Goal: Information Seeking & Learning: Stay updated

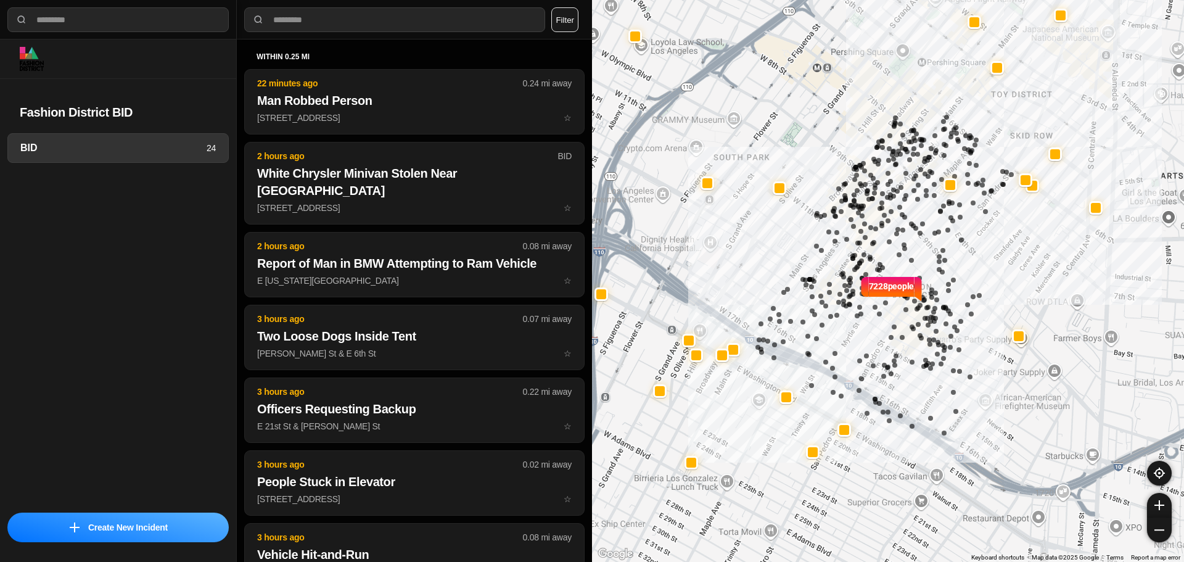
select select "*"
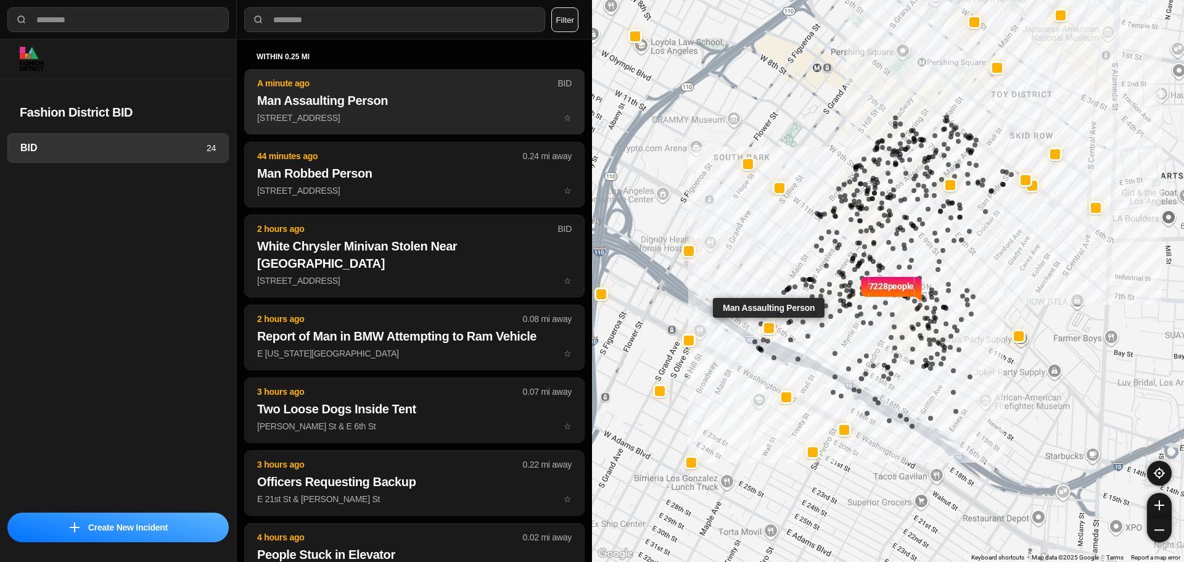
click at [431, 90] on button "A minute ago BID Man Assaulting Person 1601 South Main Street ☆" at bounding box center [414, 101] width 341 height 65
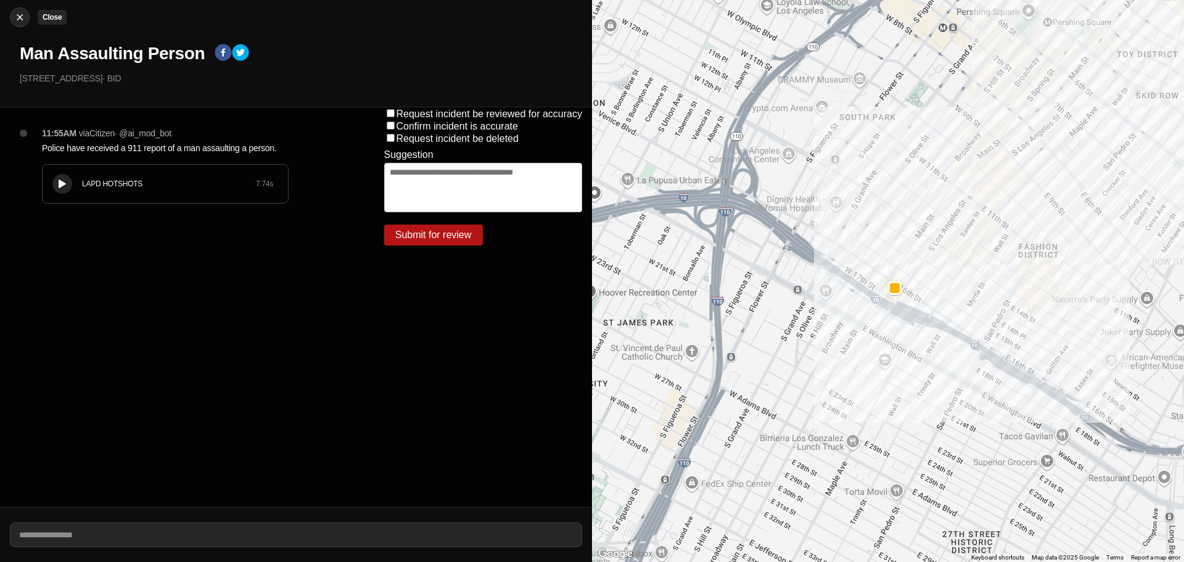
click at [26, 17] on div at bounding box center [19, 17] width 19 height 12
select select "*"
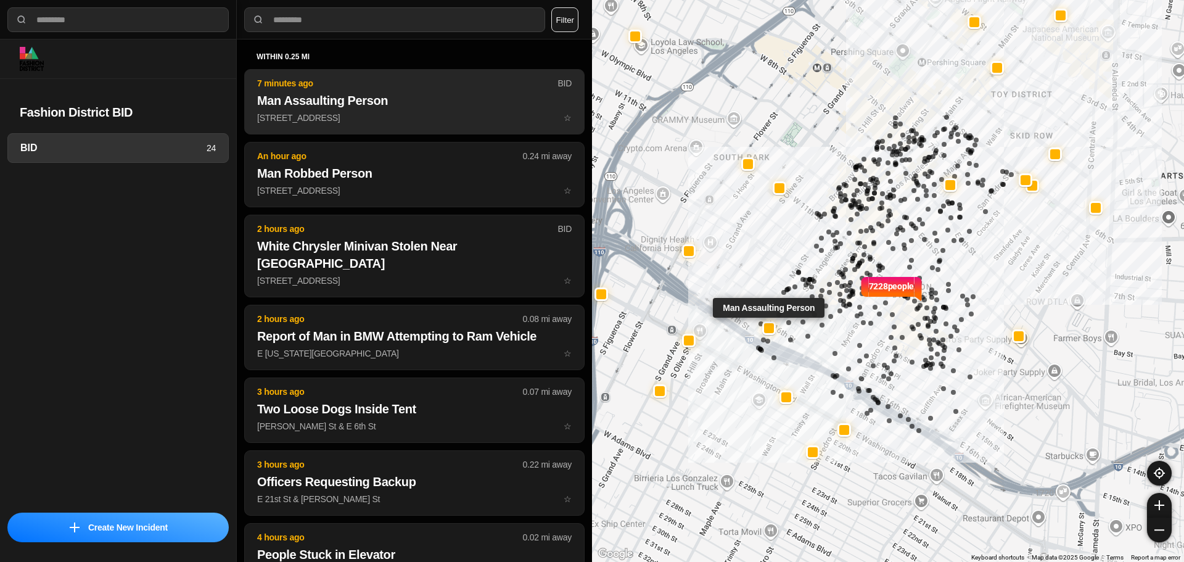
click at [389, 112] on p "1601 South Main Street ☆" at bounding box center [414, 118] width 315 height 12
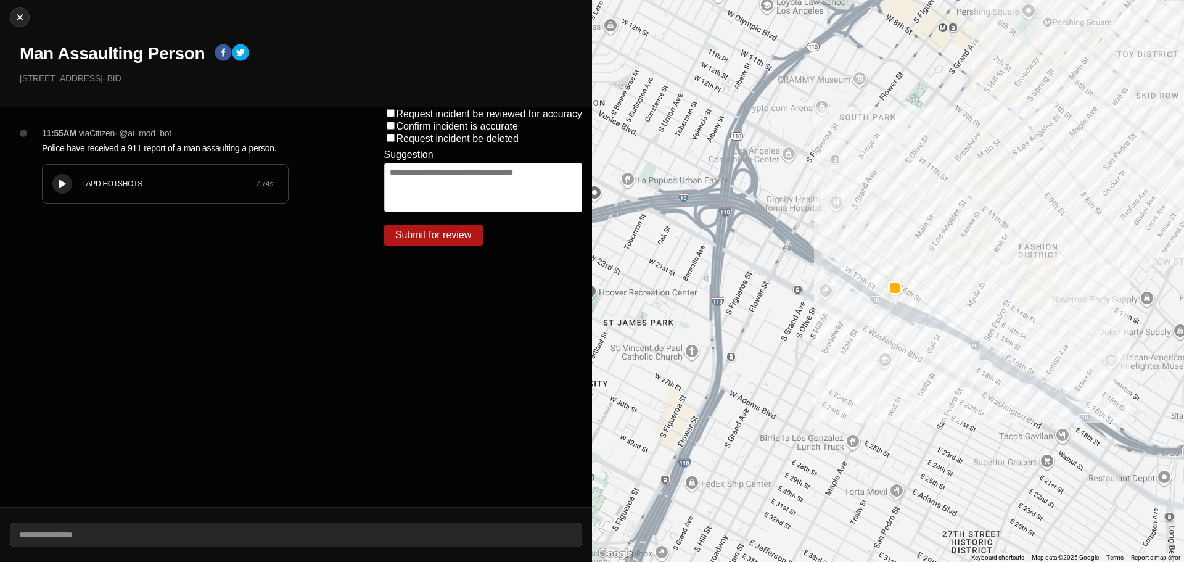
click at [59, 181] on icon at bounding box center [62, 184] width 7 height 8
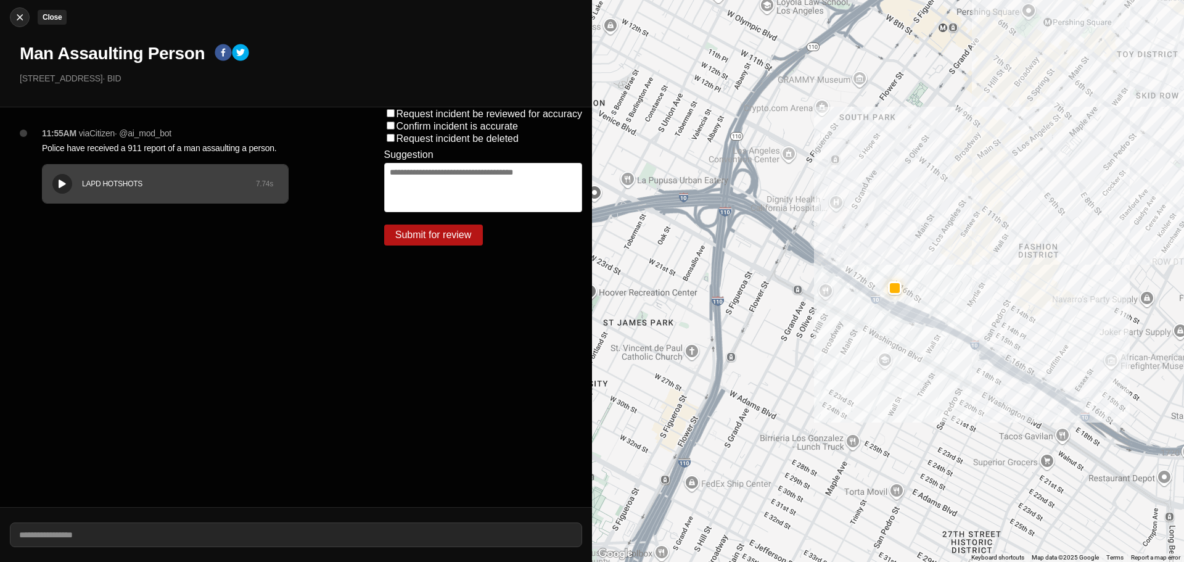
click at [17, 14] on img at bounding box center [20, 17] width 12 height 12
select select "*"
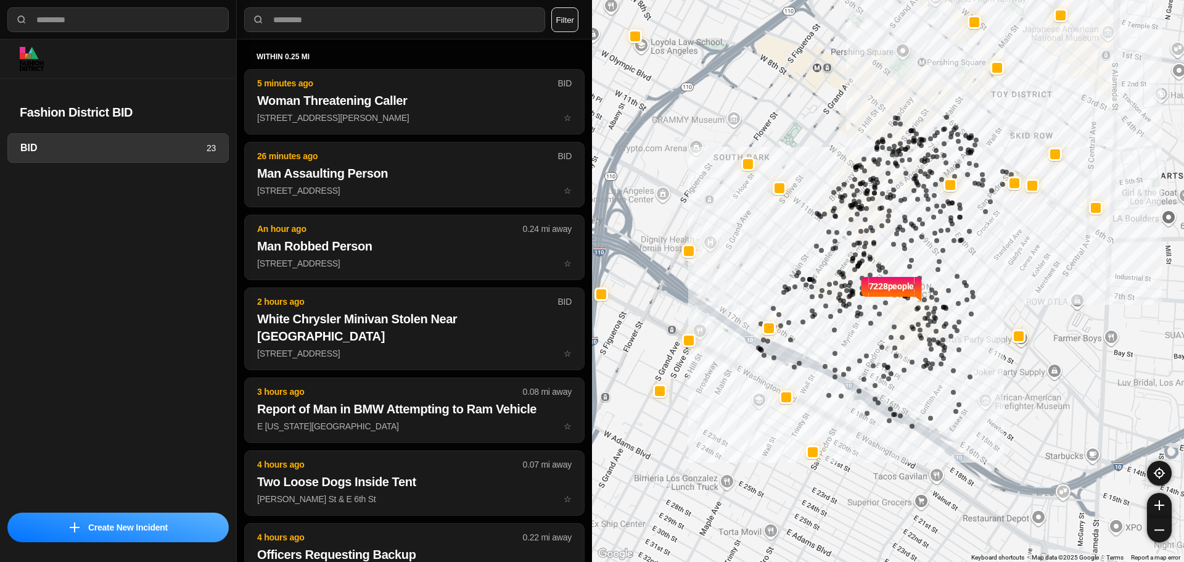
select select "*"
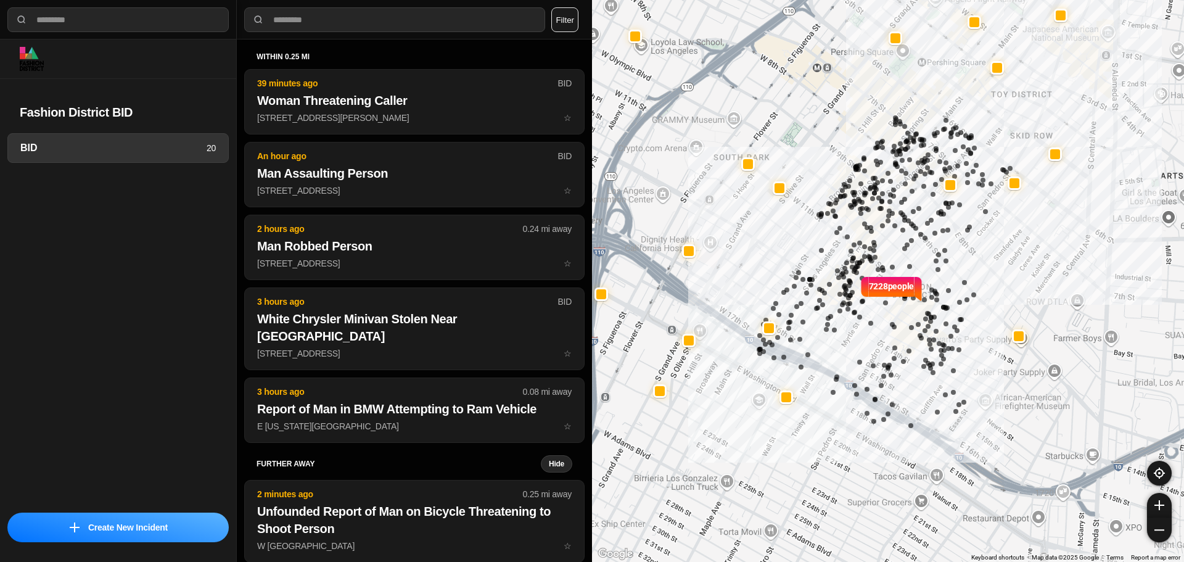
select select "*"
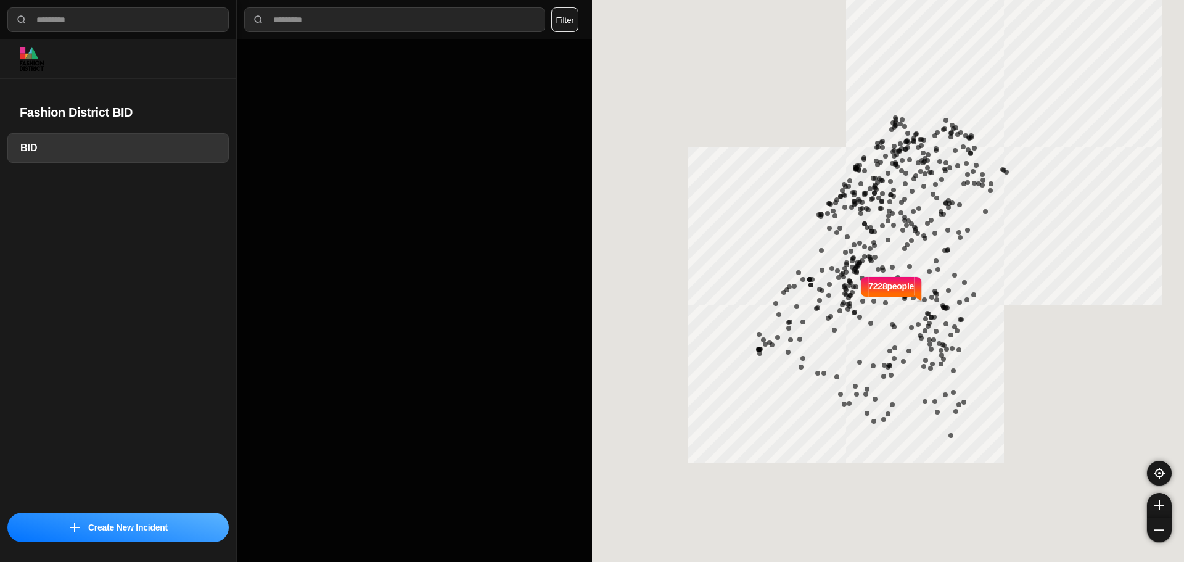
select select "*"
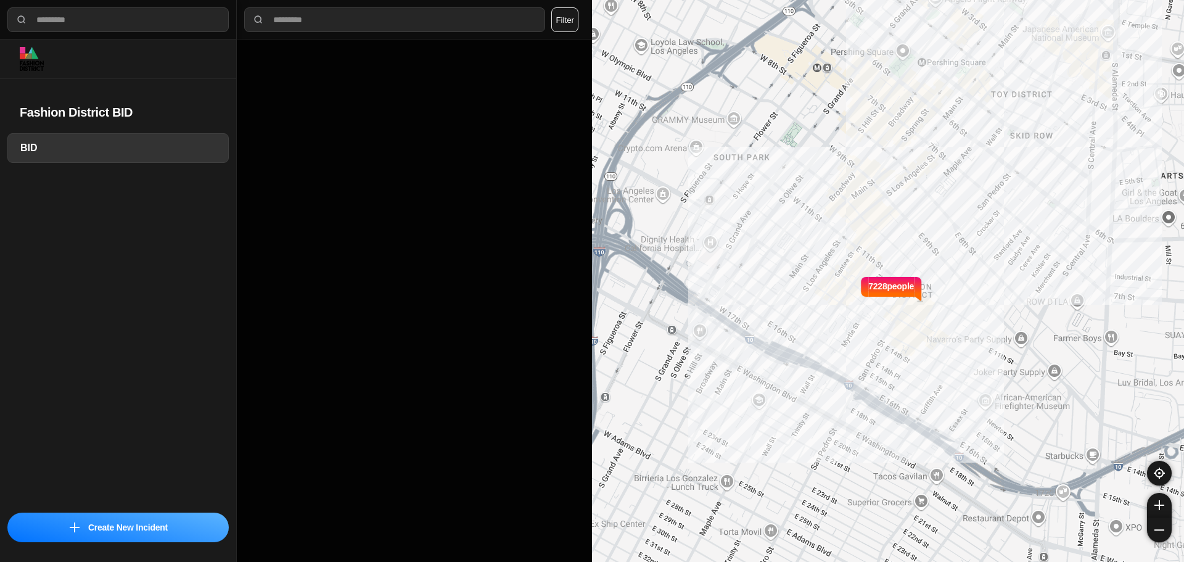
select select "*"
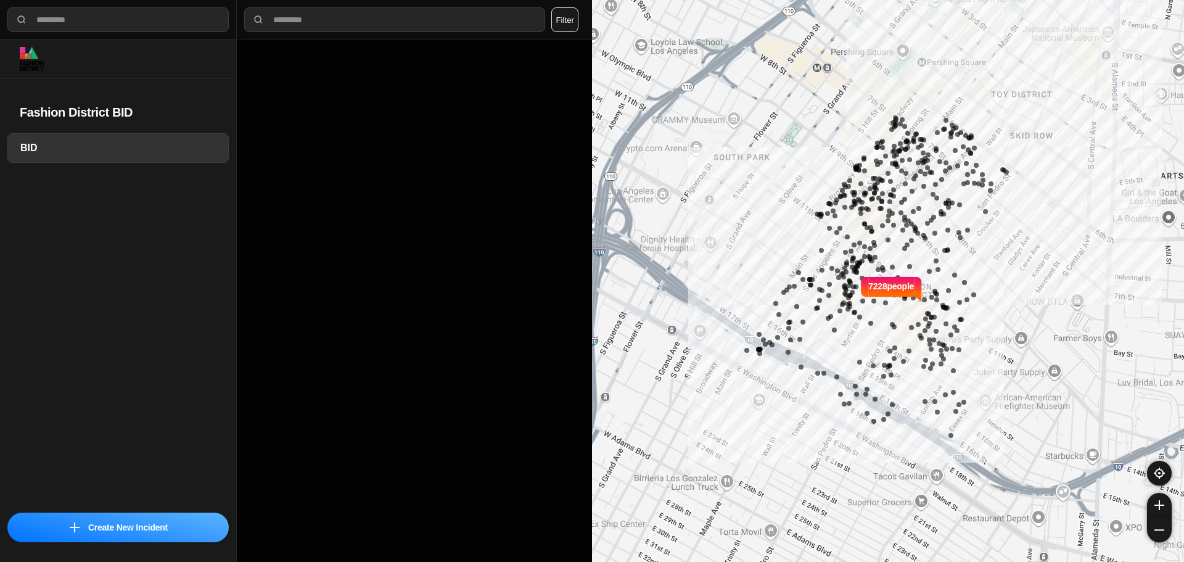
select select "*"
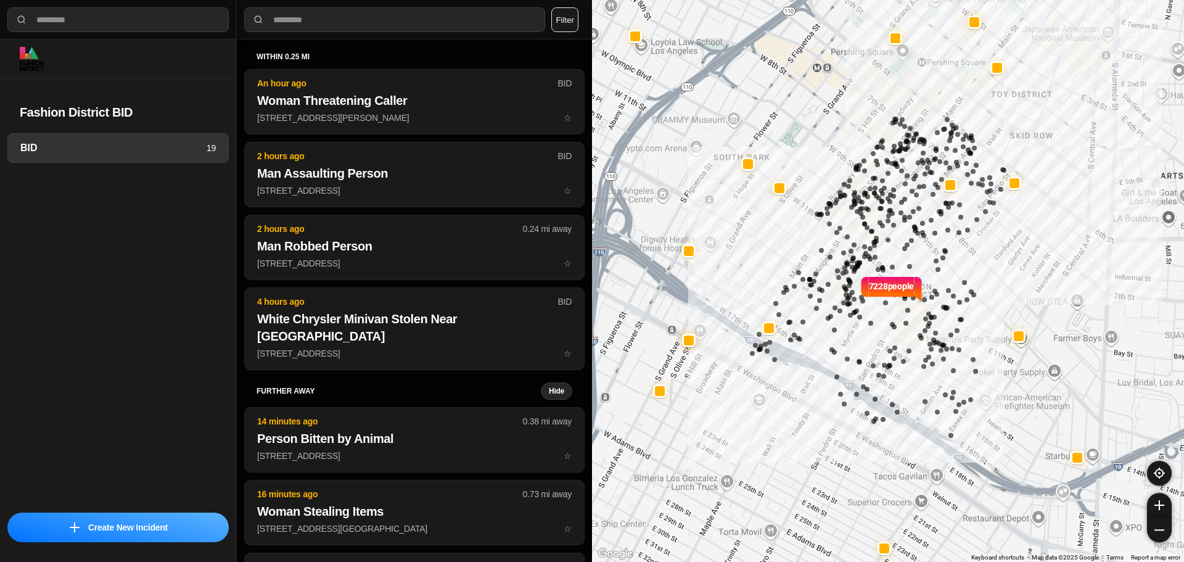
select select "*"
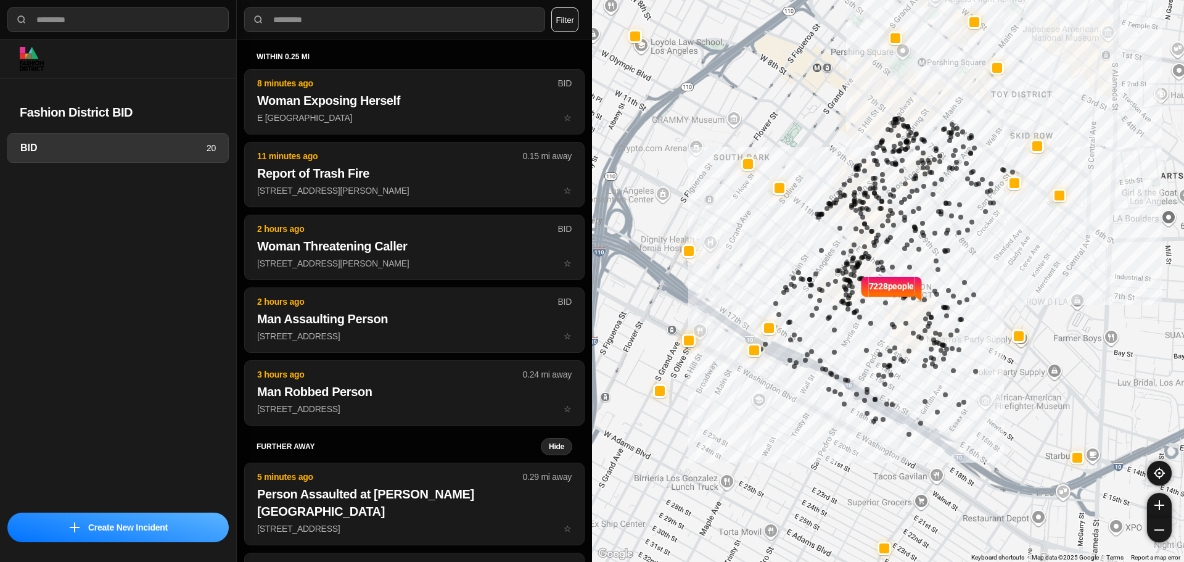
select select "*"
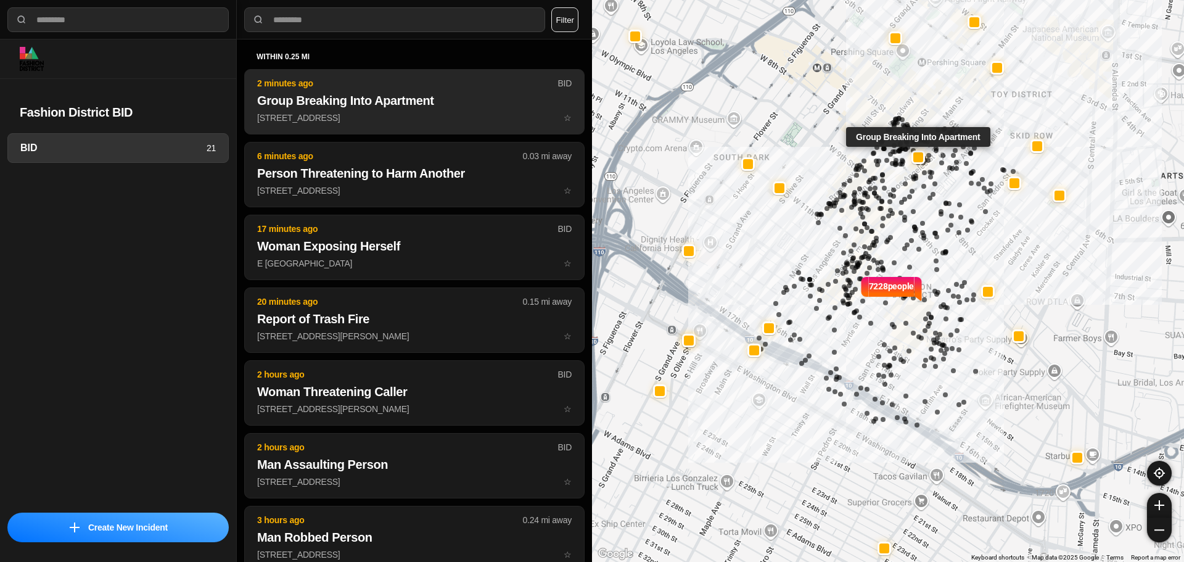
click at [372, 81] on p "2 minutes ago" at bounding box center [407, 83] width 300 height 12
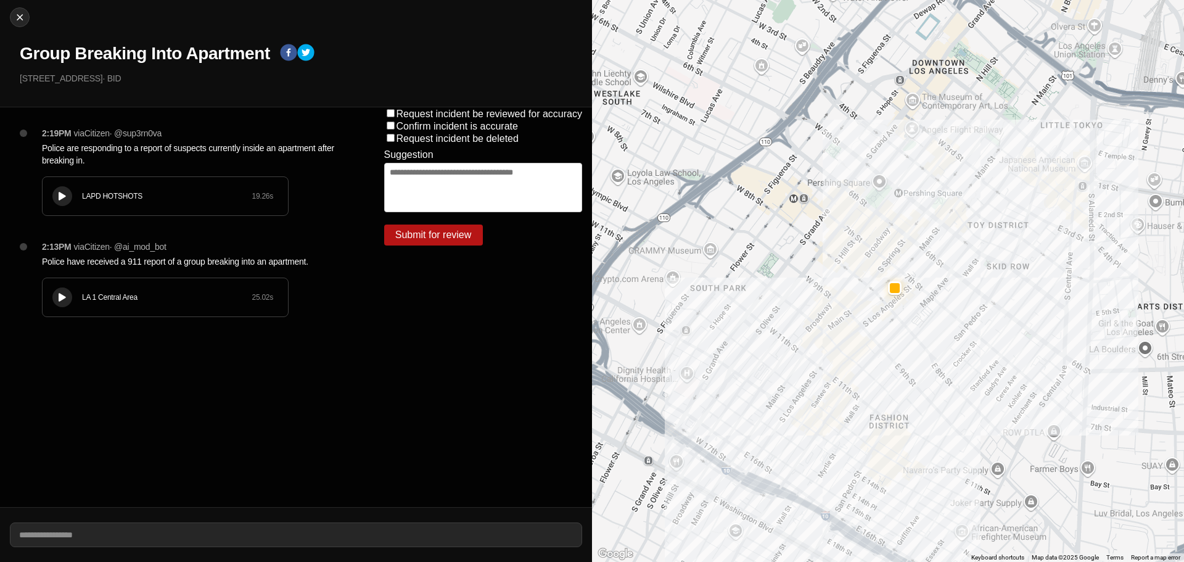
click at [54, 291] on div "LA 1 Central Area 25.02 s" at bounding box center [166, 297] width 246 height 38
click at [65, 292] on button at bounding box center [62, 297] width 20 height 20
click at [26, 17] on div at bounding box center [19, 17] width 19 height 12
select select "*"
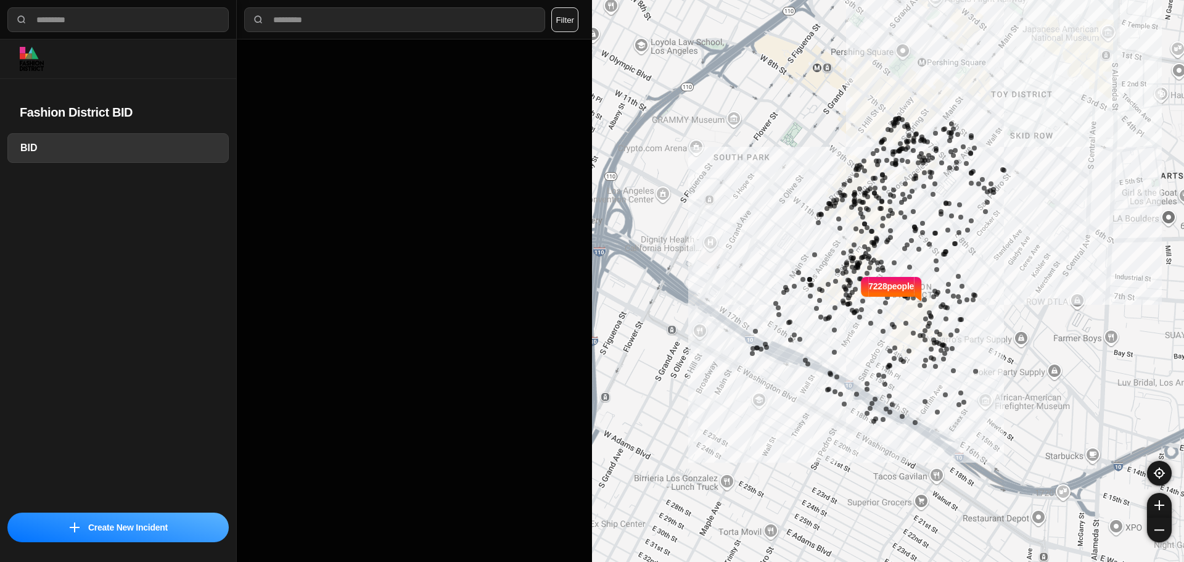
select select "*"
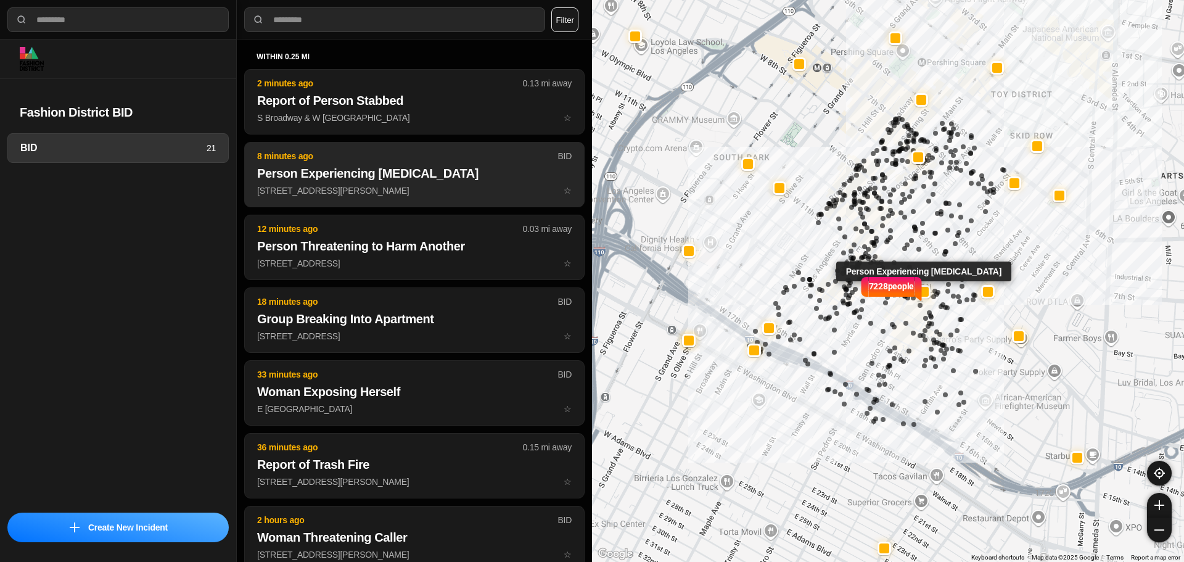
click at [324, 189] on p "1012 South San Pedro Street ☆" at bounding box center [414, 190] width 315 height 12
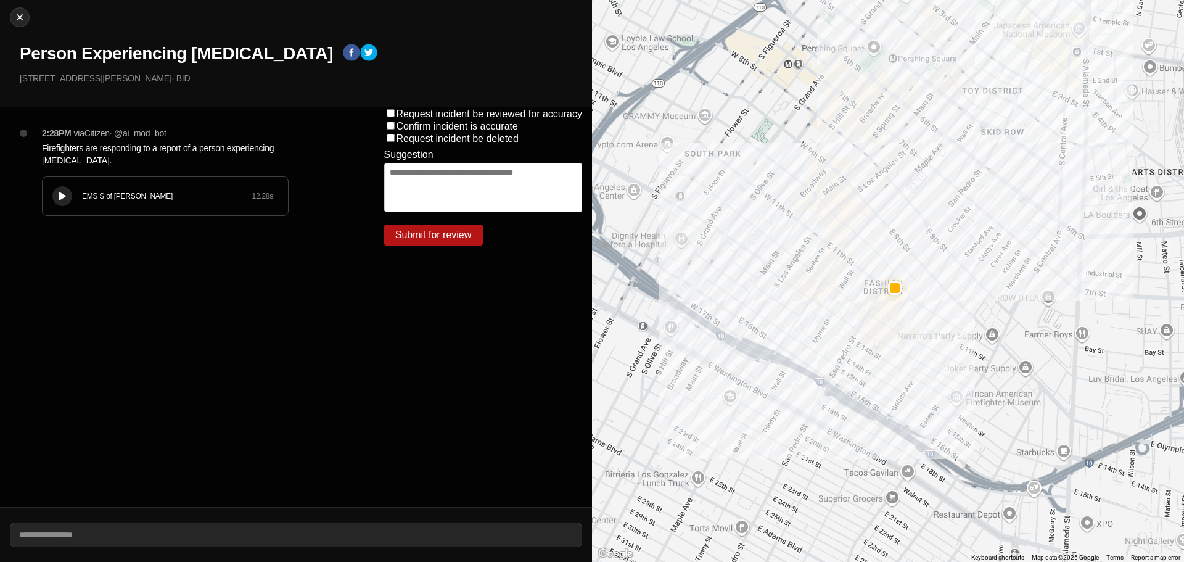
click at [65, 192] on icon at bounding box center [62, 196] width 7 height 8
click at [23, 22] on img at bounding box center [20, 17] width 12 height 12
select select "*"
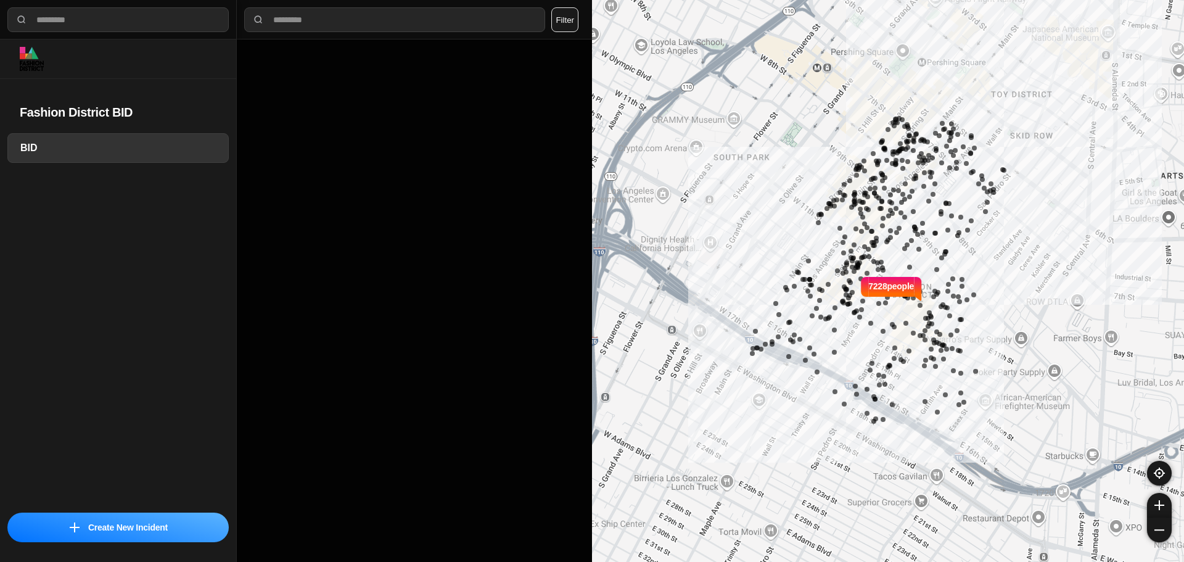
select select "*"
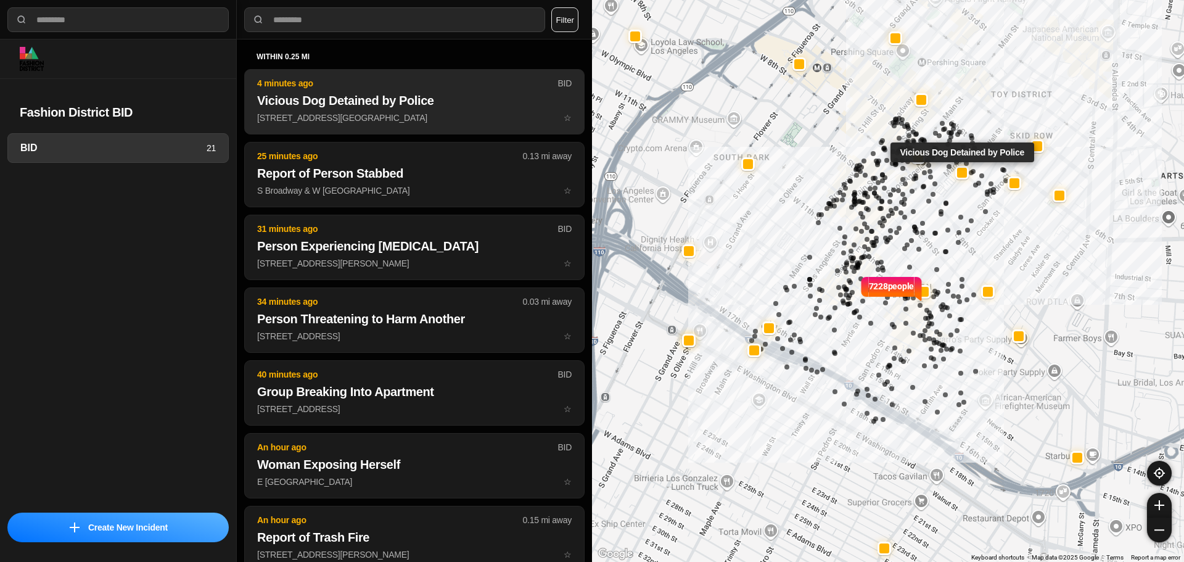
click at [301, 131] on button "4 minutes ago BID Vicious Dog Detained by Police E 7th St & Maple Ave ☆" at bounding box center [414, 101] width 341 height 65
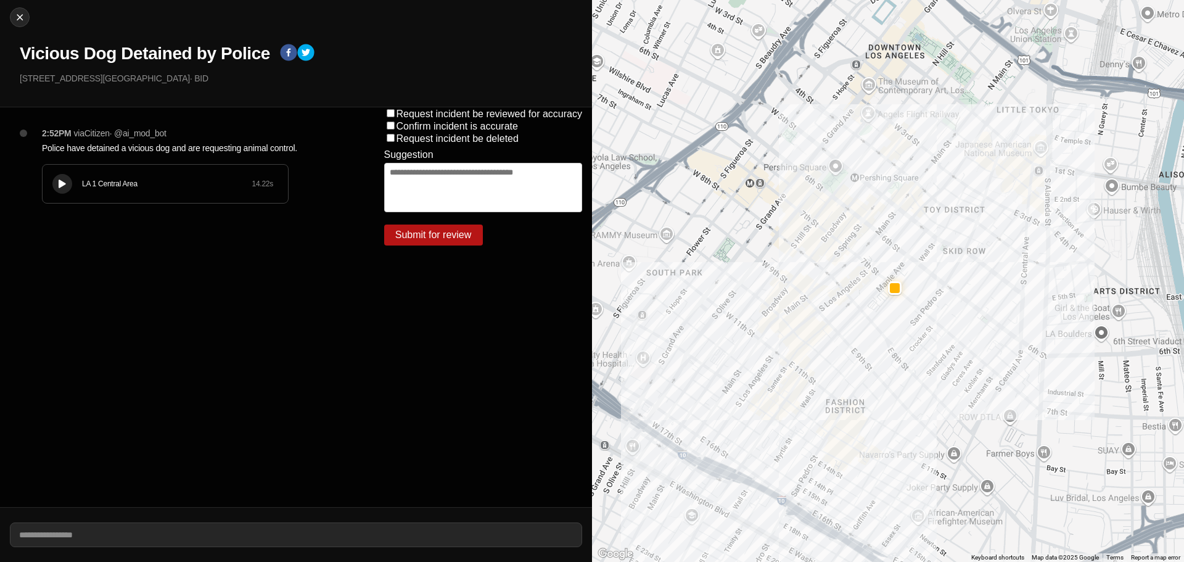
click at [66, 186] on div at bounding box center [62, 184] width 12 height 9
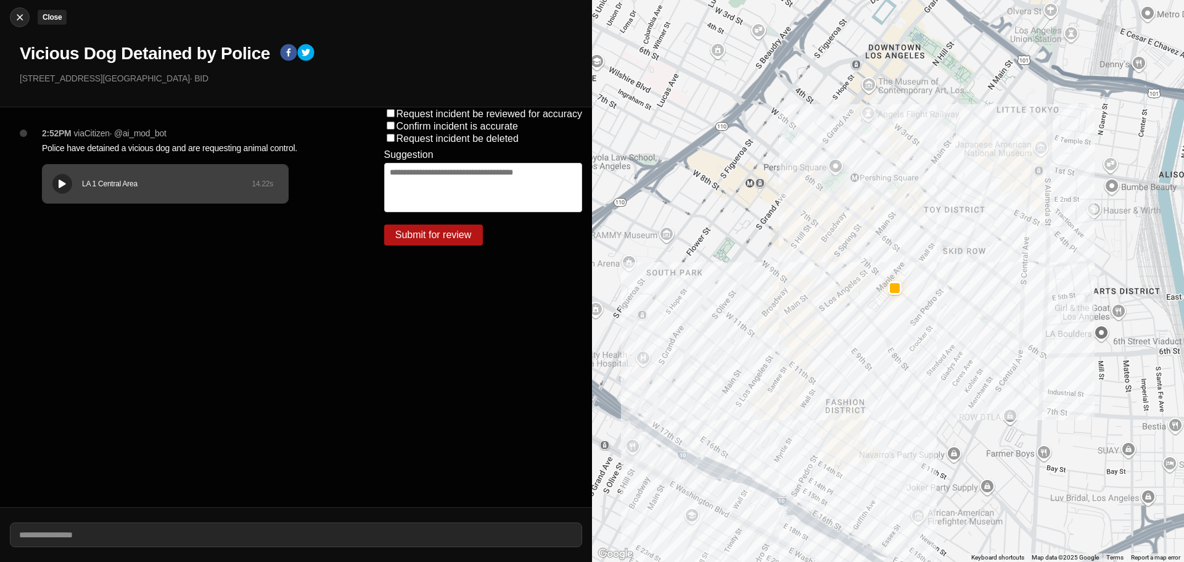
click at [15, 13] on img at bounding box center [20, 17] width 12 height 12
select select "*"
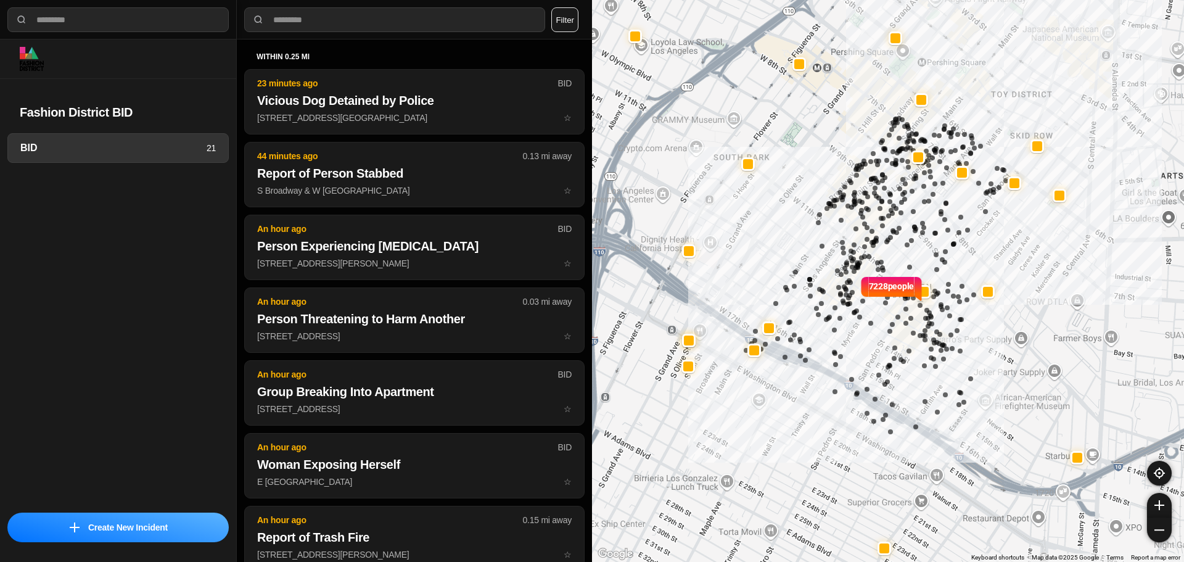
select select "*"
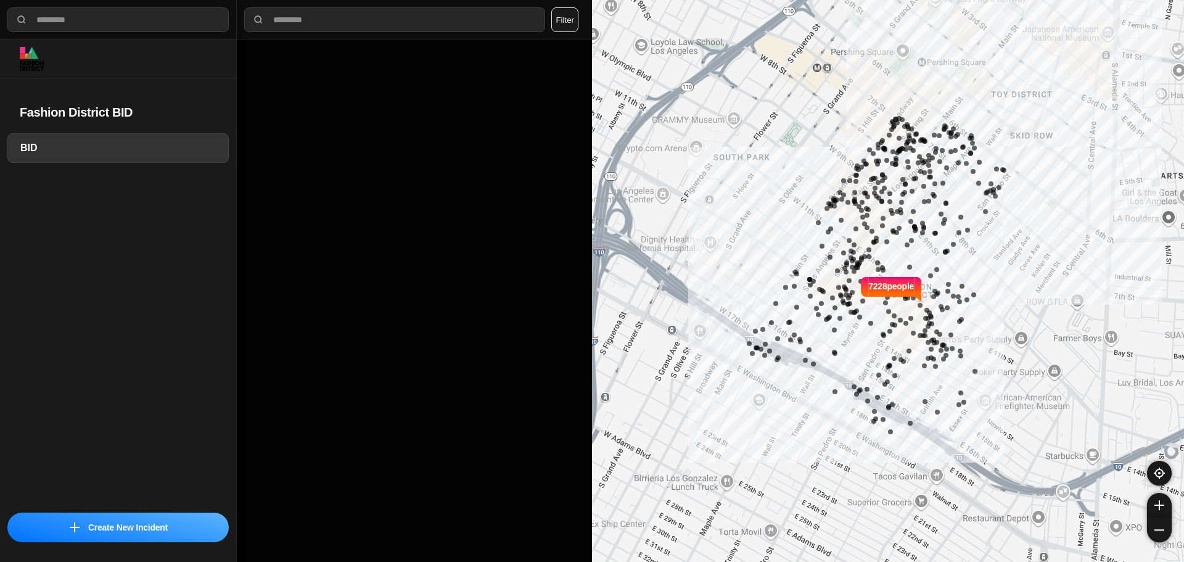
select select "*"
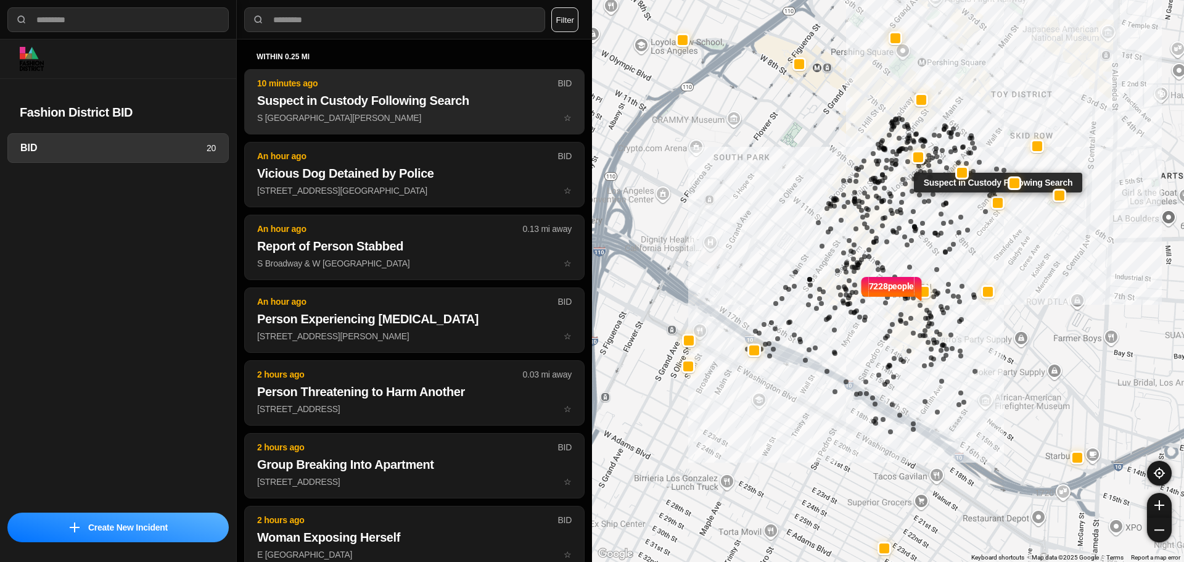
click at [421, 112] on p "S San [PERSON_NAME] St & E 7th St ☆" at bounding box center [414, 118] width 315 height 12
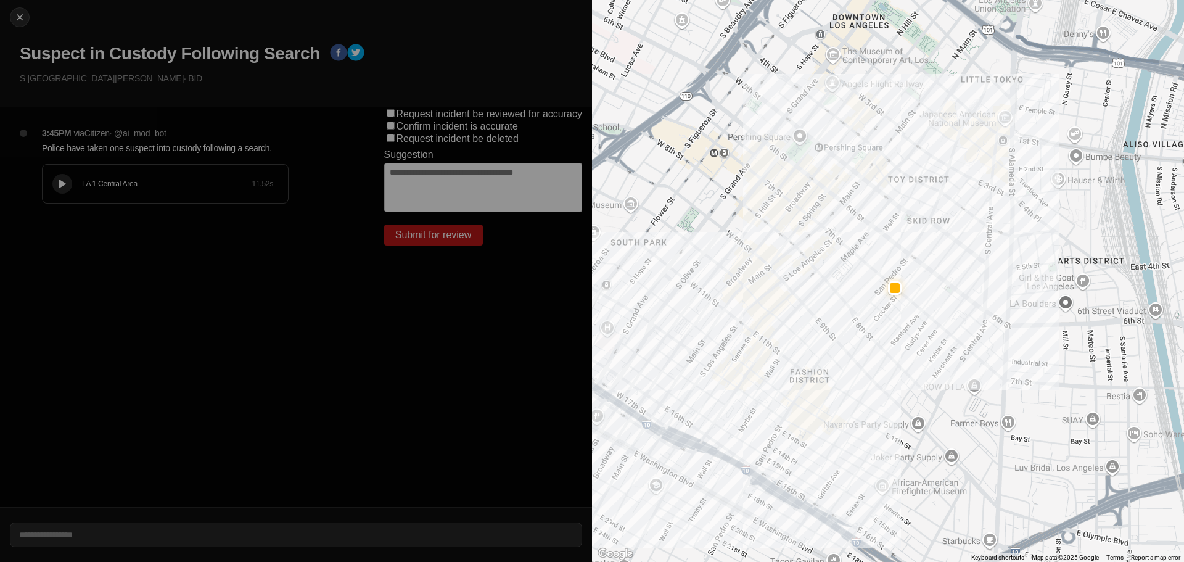
click at [56, 178] on button at bounding box center [62, 184] width 20 height 20
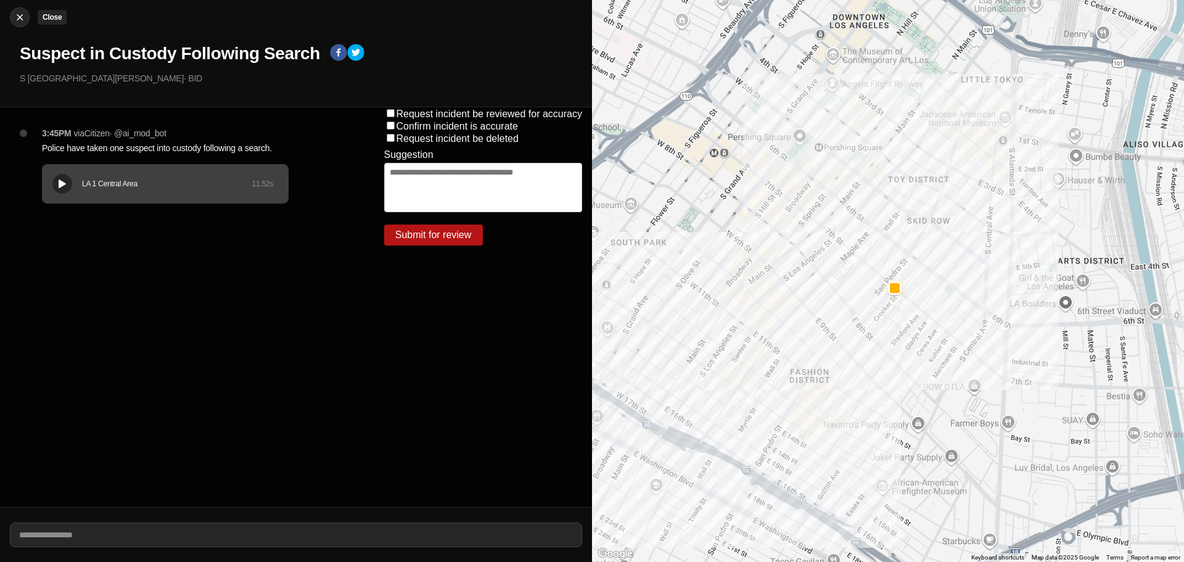
click at [19, 11] on img at bounding box center [20, 17] width 12 height 12
select select "*"
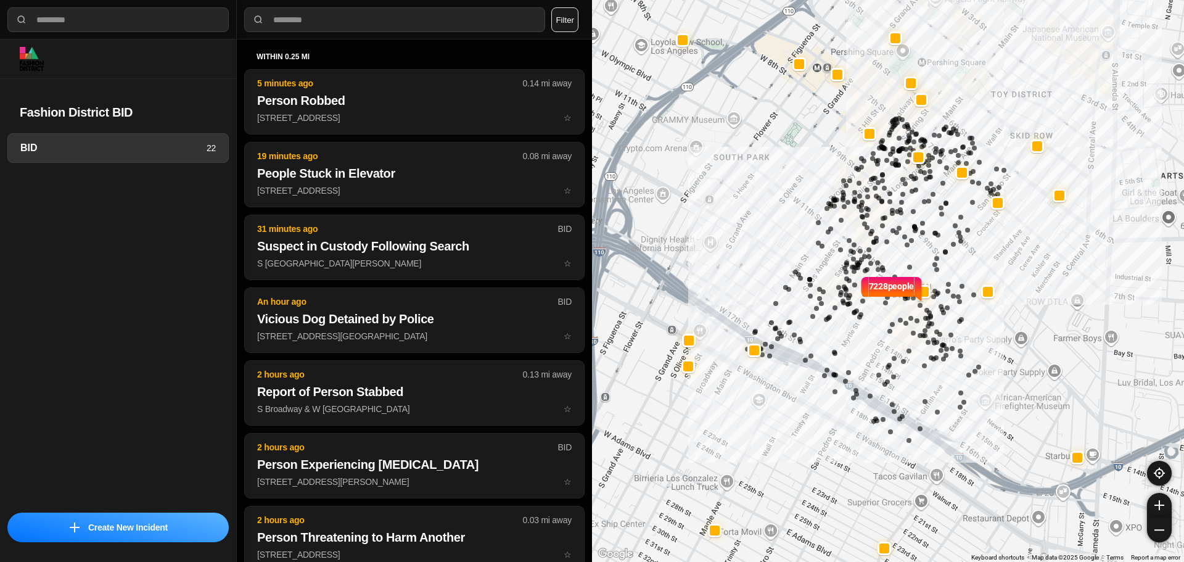
select select "*"
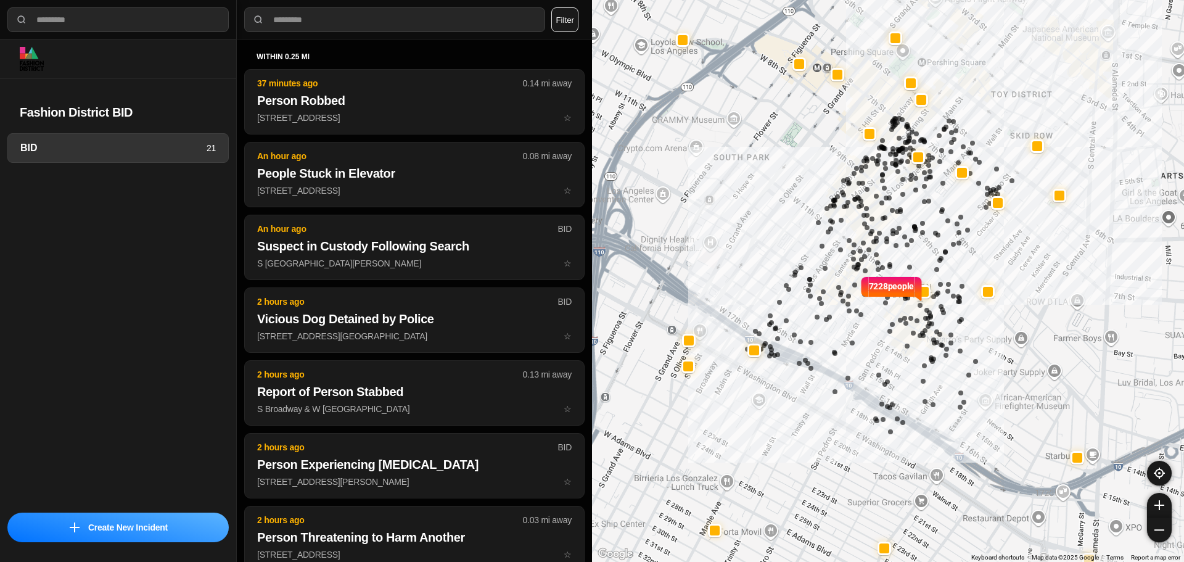
select select "*"
